Goal: Find specific page/section: Locate a particular part of the current website

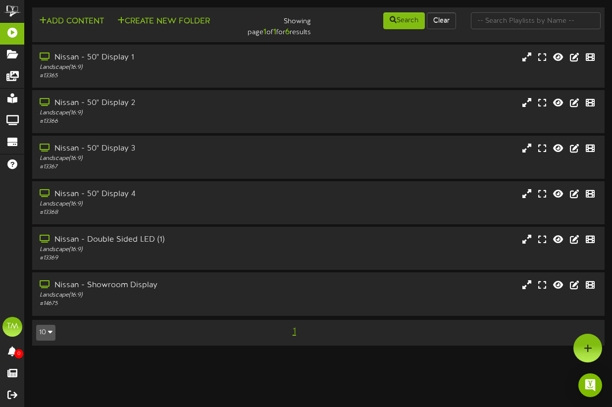
click at [50, 335] on icon "button" at bounding box center [50, 331] width 4 height 7
click at [151, 332] on div "10 5 10 25 50 100 1" at bounding box center [318, 333] width 579 height 18
click at [130, 241] on div "Nissan - Double Sided LED (1)" at bounding box center [151, 239] width 224 height 11
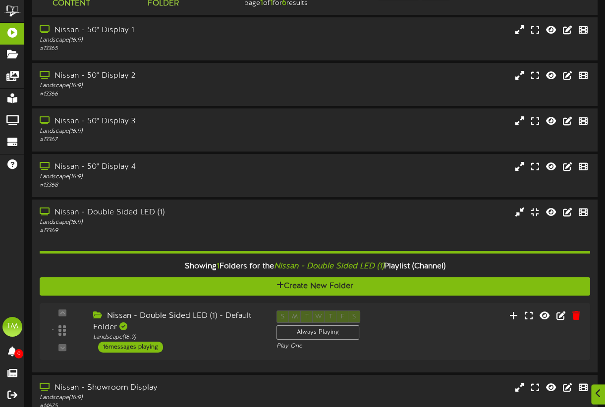
scroll to position [79, 0]
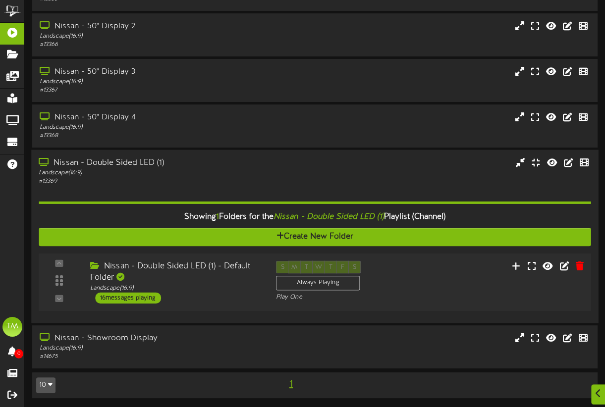
click at [140, 300] on div "16 messages playing" at bounding box center [128, 297] width 66 height 11
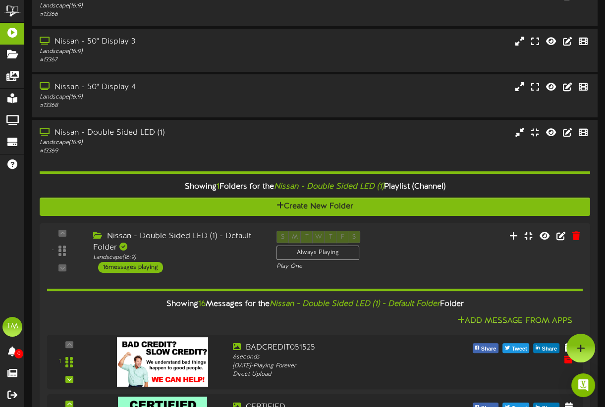
scroll to position [0, 0]
